Goal: Information Seeking & Learning: Learn about a topic

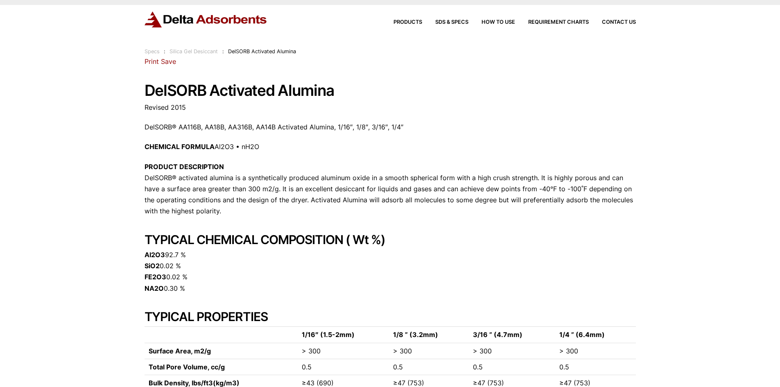
scroll to position [14, 0]
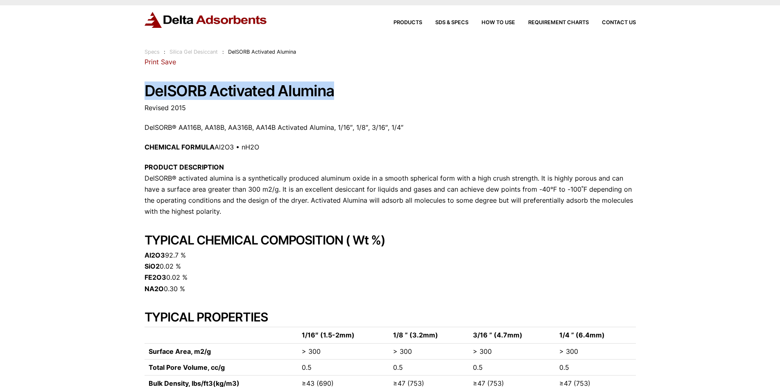
drag, startPoint x: 138, startPoint y: 88, endPoint x: 349, endPoint y: 94, distance: 211.3
click at [349, 94] on div "Our website has detected that you are using an outdated browser that will preve…" at bounding box center [390, 370] width 780 height 769
click at [210, 95] on h1 "DelSORB Activated Alumina" at bounding box center [389, 91] width 491 height 17
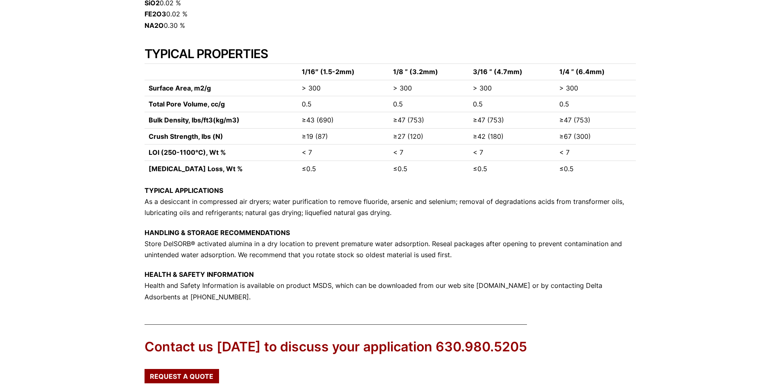
scroll to position [301, 0]
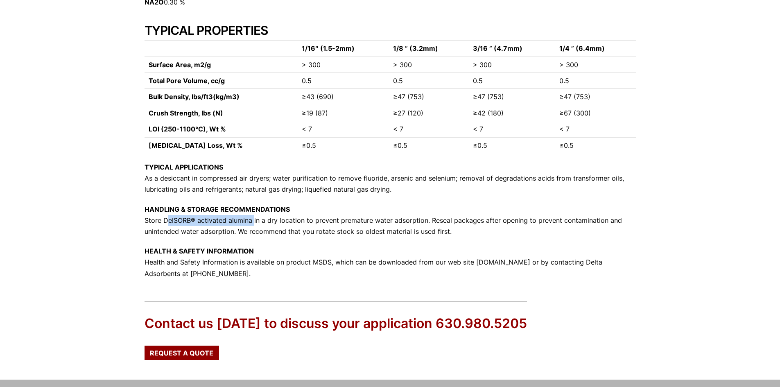
drag, startPoint x: 162, startPoint y: 219, endPoint x: 250, endPoint y: 221, distance: 88.0
click at [250, 221] on p "HANDLING & STORAGE RECOMMENDATIONS Store DelSORB® activated alumina in a dry lo…" at bounding box center [389, 221] width 491 height 34
copy p "DelSORB® activated alumina"
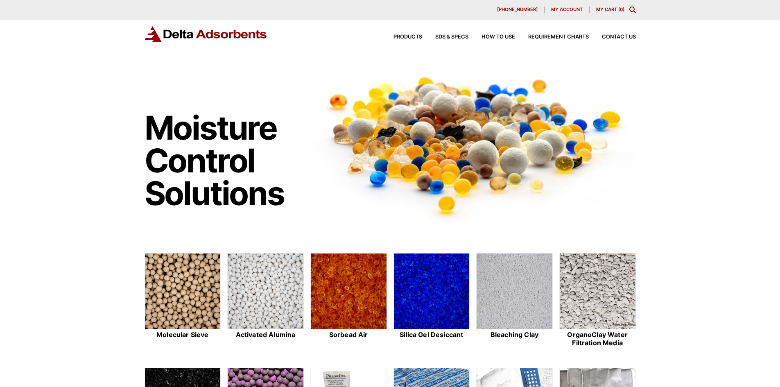
click at [414, 32] on div "Products SDS & SPECS How to Use Requirement Charts Contact Us" at bounding box center [508, 37] width 262 height 12
click at [414, 36] on span "Products" at bounding box center [407, 36] width 29 height 5
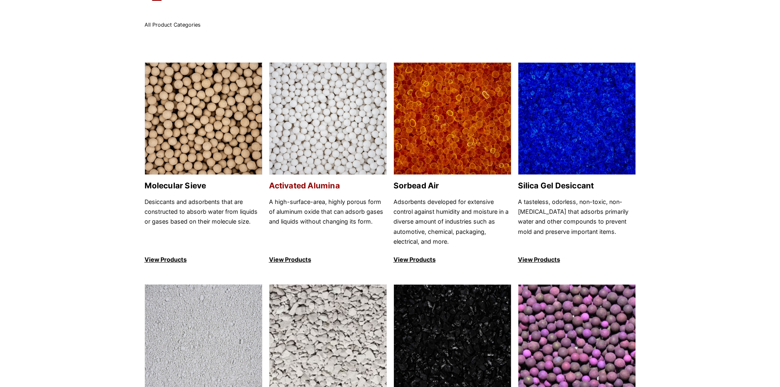
scroll to position [41, 0]
click at [353, 106] on img at bounding box center [327, 119] width 117 height 113
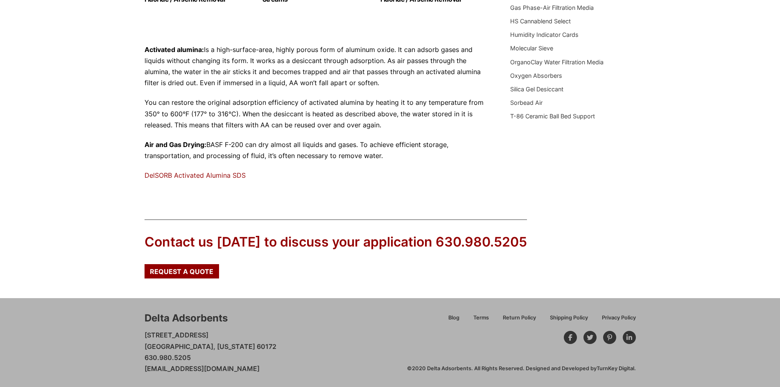
scroll to position [260, 0]
click at [185, 174] on link "DelSORB Activated Alumina SDS" at bounding box center [194, 175] width 101 height 8
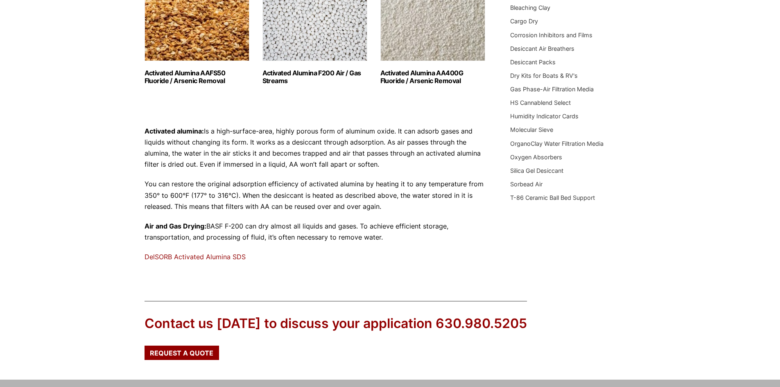
scroll to position [138, 0]
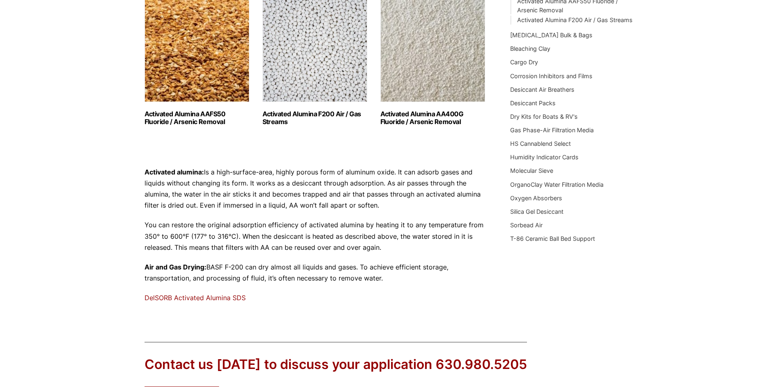
click at [291, 55] on img "Visit product category Activated Alumina F200 Air / Gas Streams" at bounding box center [314, 51] width 105 height 102
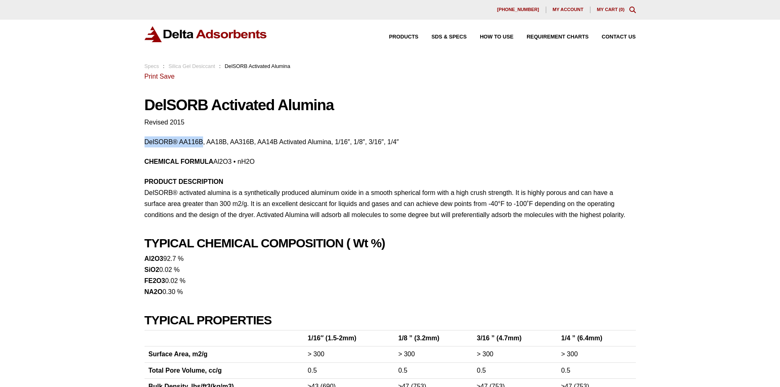
drag, startPoint x: 202, startPoint y: 140, endPoint x: 109, endPoint y: 142, distance: 92.9
click at [109, 142] on div "Our website has detected that you are using an outdated browser that will preve…" at bounding box center [390, 379] width 780 height 758
click at [393, 223] on div "28 Congress Circle W. Roselle, IL 60172 Phone: 630.980.5205 Print Save DelSORB …" at bounding box center [389, 320] width 491 height 498
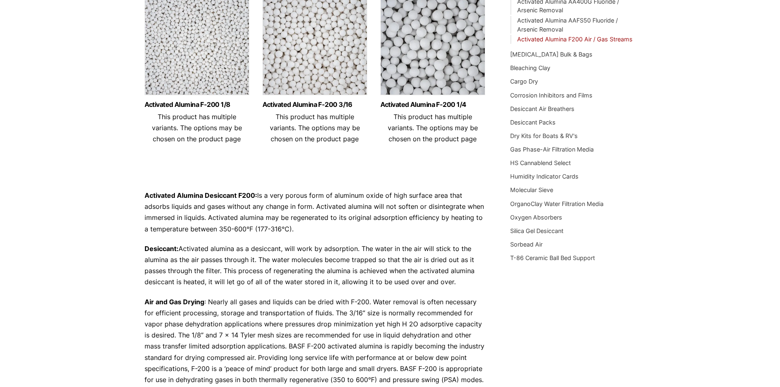
scroll to position [77, 0]
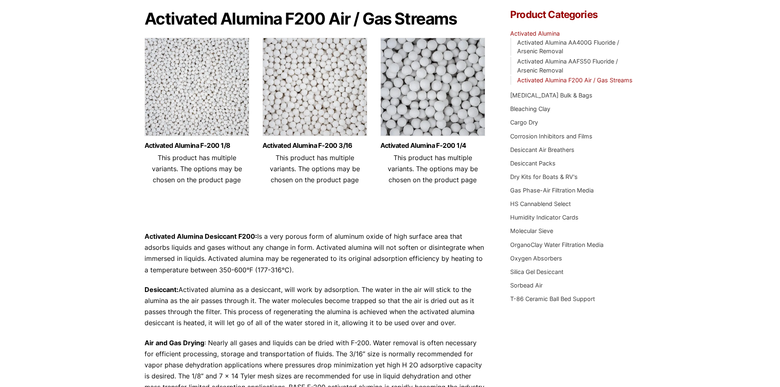
click at [422, 91] on img at bounding box center [432, 89] width 105 height 102
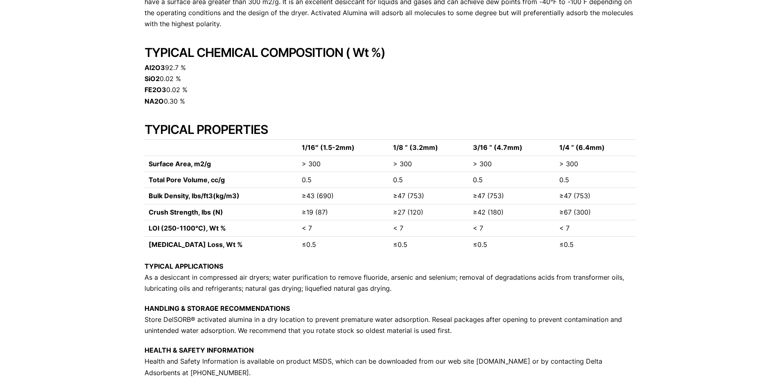
scroll to position [205, 0]
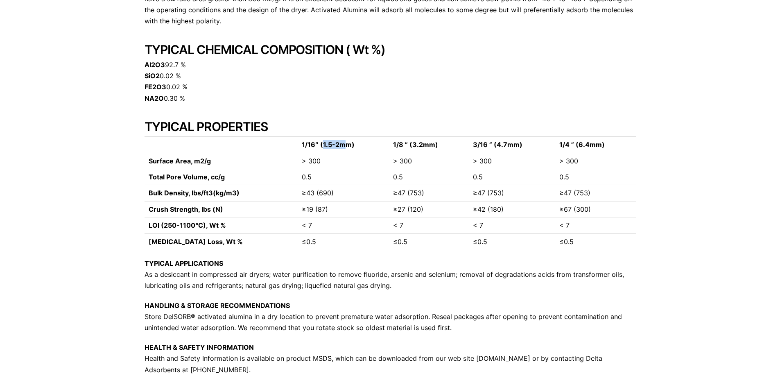
drag, startPoint x: 321, startPoint y: 144, endPoint x: 347, endPoint y: 145, distance: 25.4
click at [347, 145] on strong "1/16″ (1.5-2mm)" at bounding box center [328, 144] width 53 height 8
click at [340, 178] on td "0.5" at bounding box center [343, 177] width 91 height 16
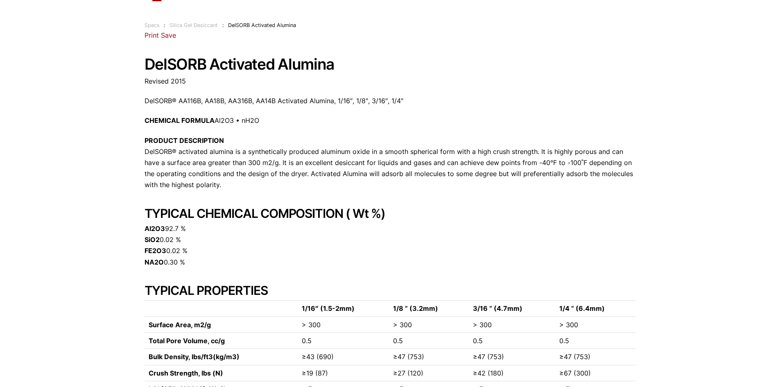
scroll to position [0, 0]
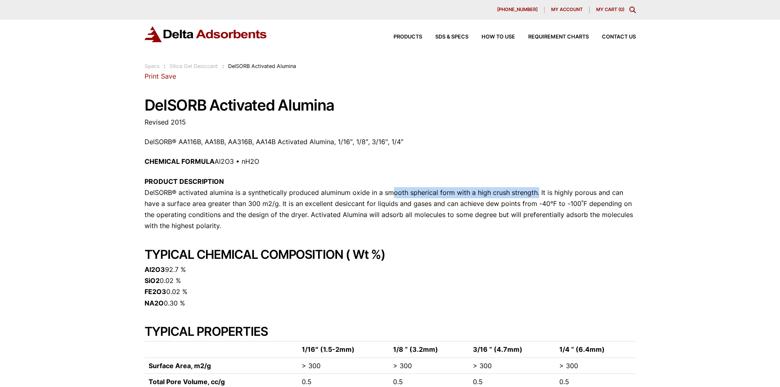
drag, startPoint x: 384, startPoint y: 190, endPoint x: 533, endPoint y: 192, distance: 149.4
click at [533, 192] on p "PRODUCT DESCRIPTION DelSORB® activated alumina is a synthetically produced alum…" at bounding box center [389, 204] width 491 height 56
copy p "mooth spherical form with a high crush strength"
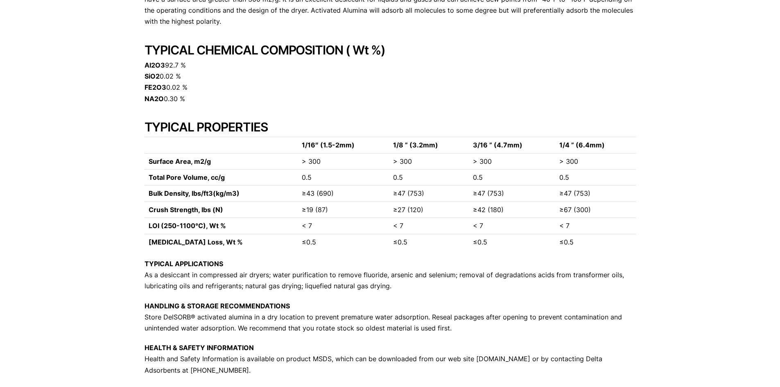
scroll to position [205, 0]
